Goal: Task Accomplishment & Management: Use online tool/utility

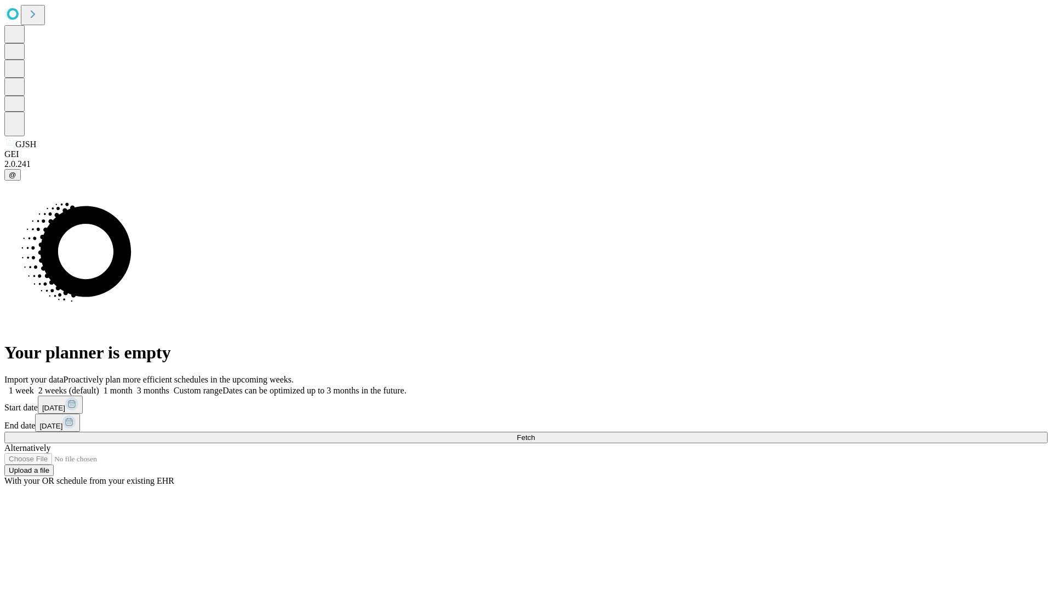
click at [535, 434] on span "Fetch" at bounding box center [525, 438] width 18 height 8
